Goal: Task Accomplishment & Management: Use online tool/utility

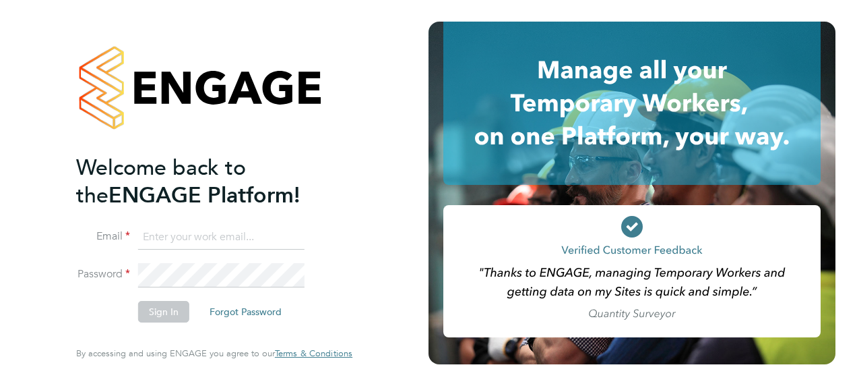
type input "paul.mcgarrity@apleona.com"
click at [157, 311] on button "Sign In" at bounding box center [163, 312] width 51 height 22
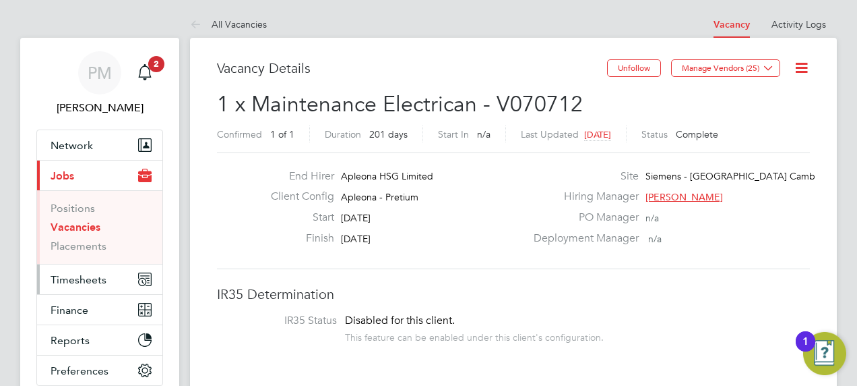
click at [63, 278] on span "Timesheets" at bounding box center [79, 279] width 56 height 13
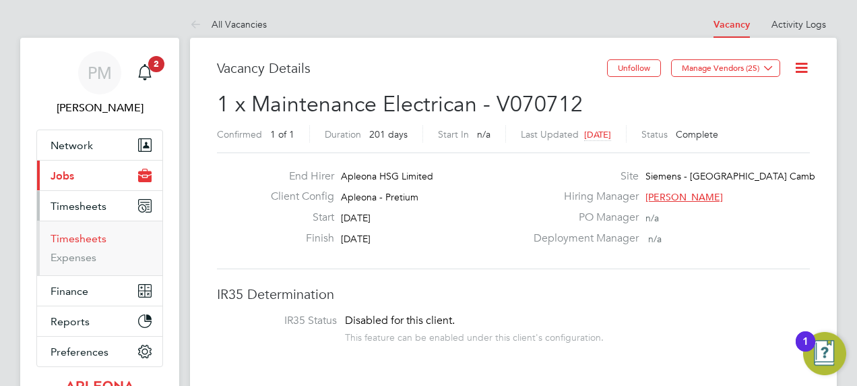
click at [82, 237] on link "Timesheets" at bounding box center [79, 238] width 56 height 13
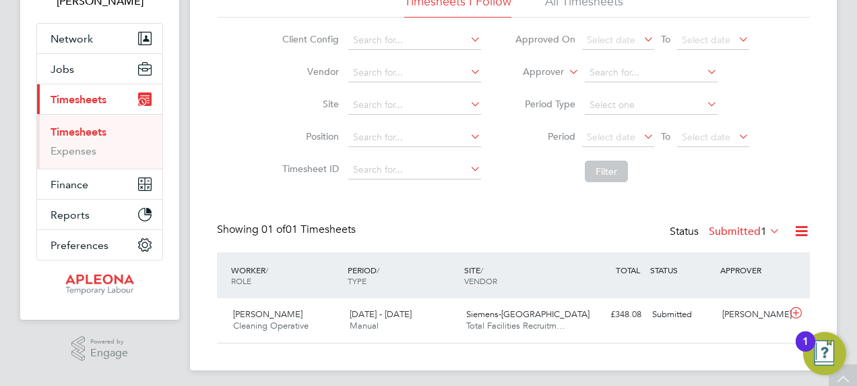
scroll to position [112, 0]
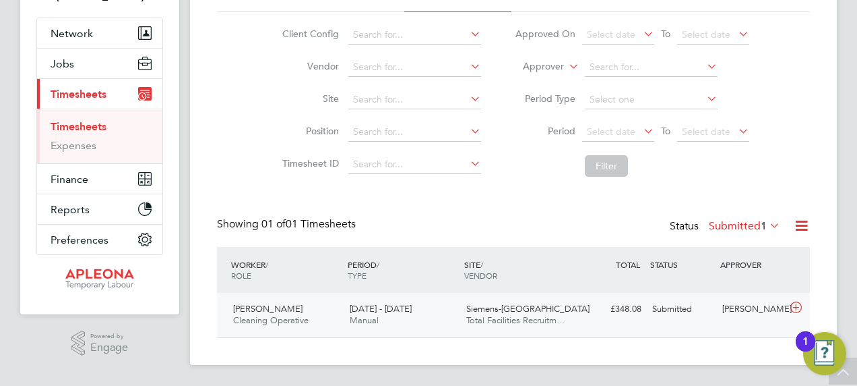
click at [290, 315] on span "Cleaning Operative" at bounding box center [270, 319] width 75 height 11
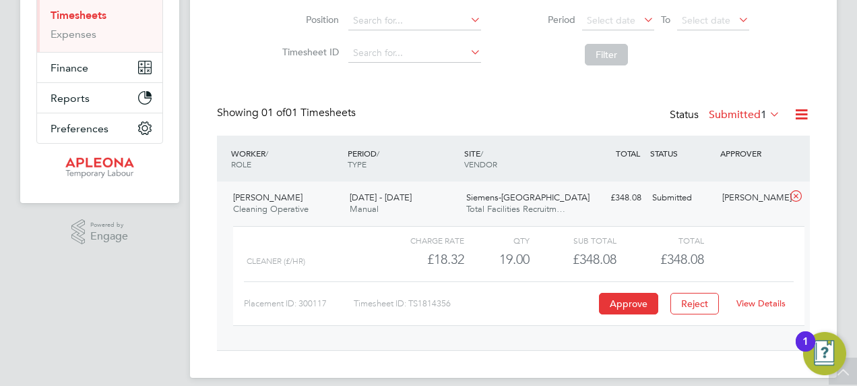
scroll to position [235, 0]
